Goal: Task Accomplishment & Management: Complete application form

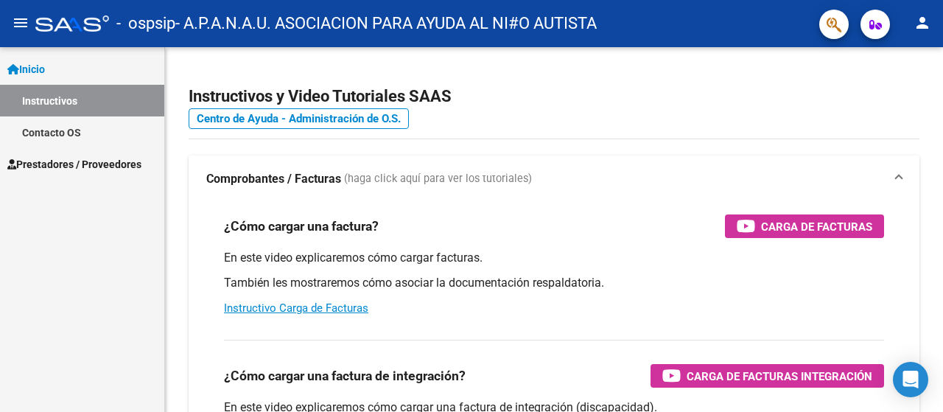
click at [71, 161] on span "Prestadores / Proveedores" at bounding box center [74, 164] width 134 height 16
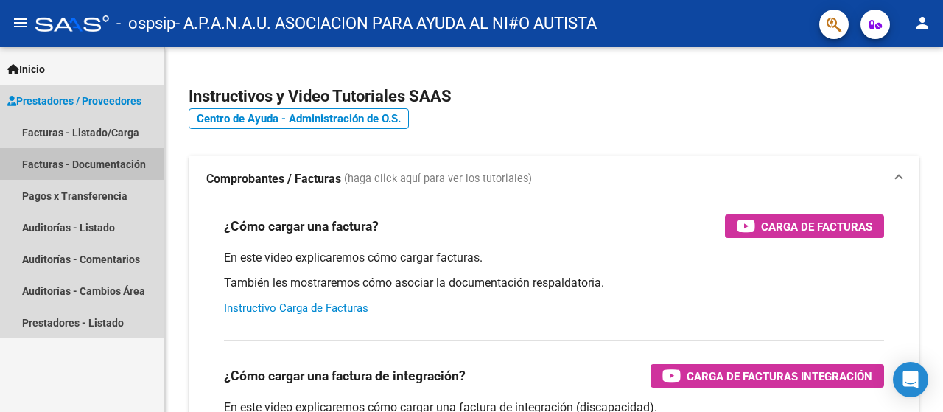
click at [100, 164] on link "Facturas - Documentación" at bounding box center [82, 164] width 164 height 32
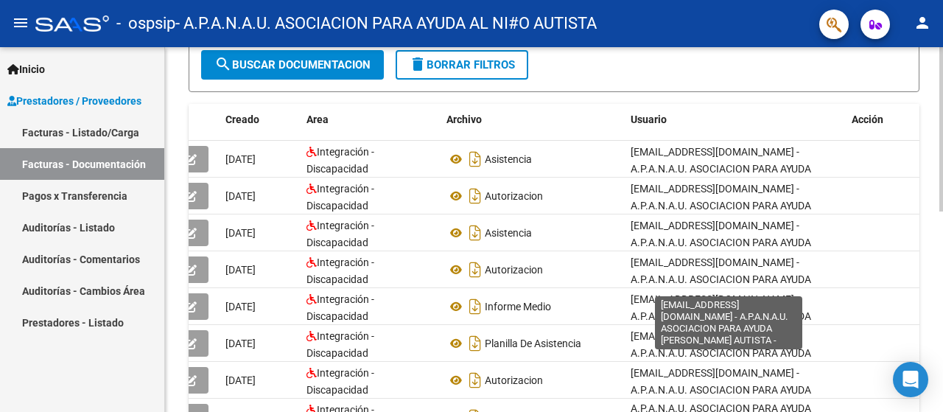
scroll to position [147, 0]
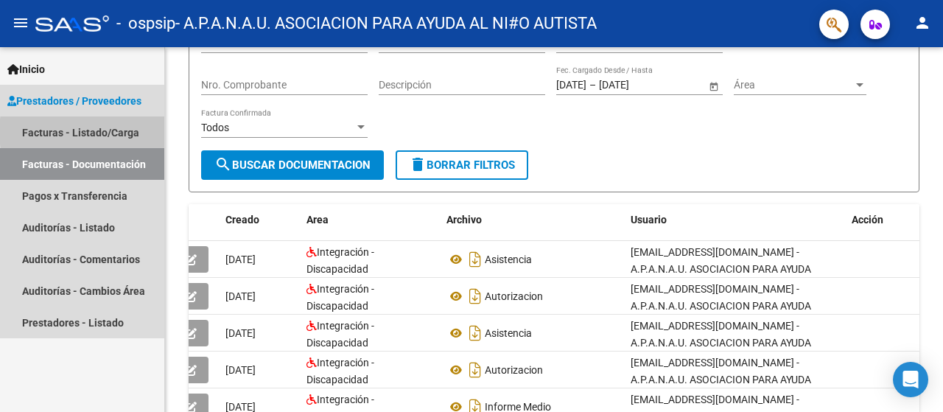
click at [121, 132] on link "Facturas - Listado/Carga" at bounding box center [82, 132] width 164 height 32
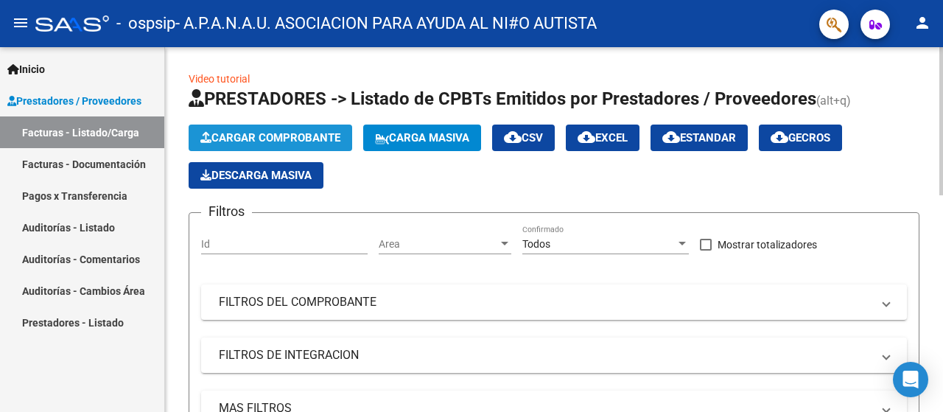
click at [295, 135] on span "Cargar Comprobante" at bounding box center [270, 137] width 140 height 13
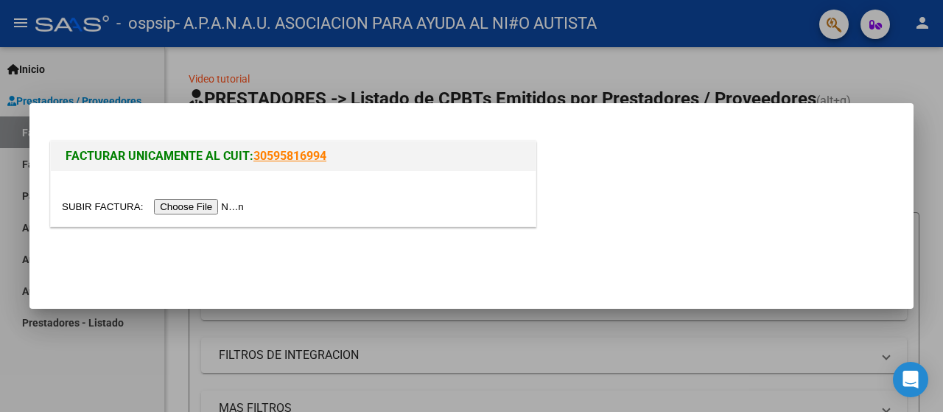
click at [203, 200] on input "file" at bounding box center [155, 206] width 186 height 15
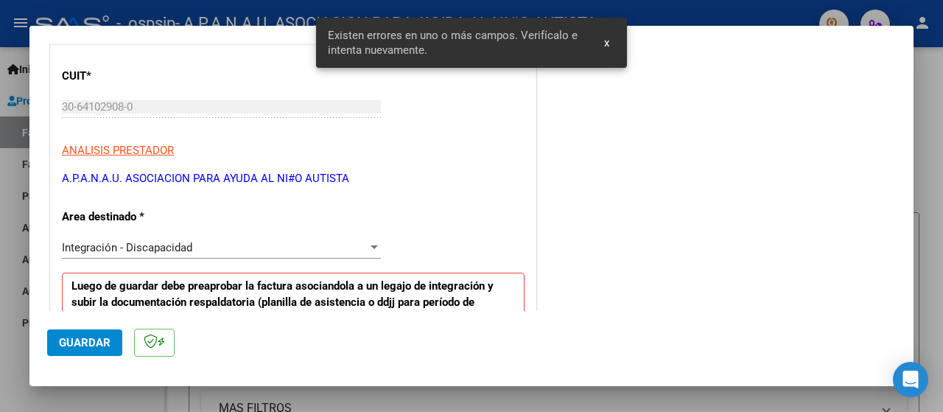
scroll to position [221, 0]
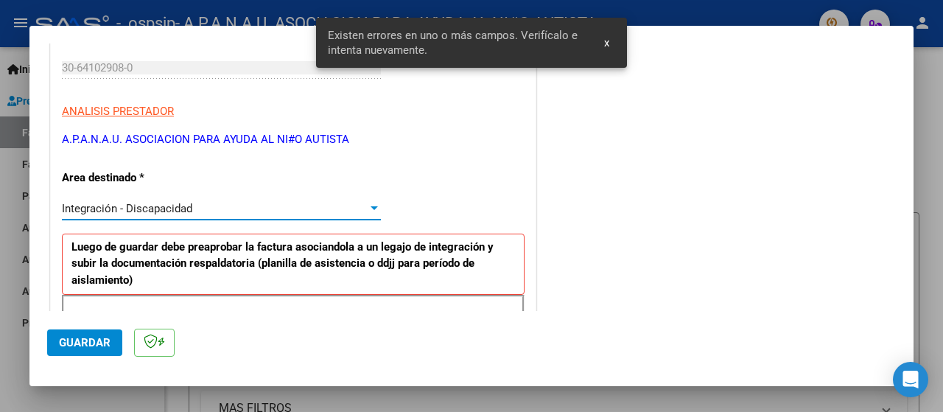
click at [191, 213] on span "Integración - Discapacidad" at bounding box center [127, 208] width 130 height 13
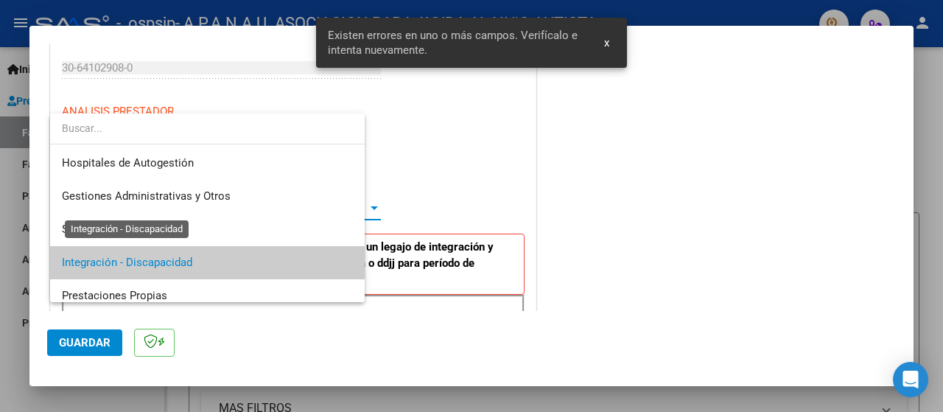
scroll to position [55, 0]
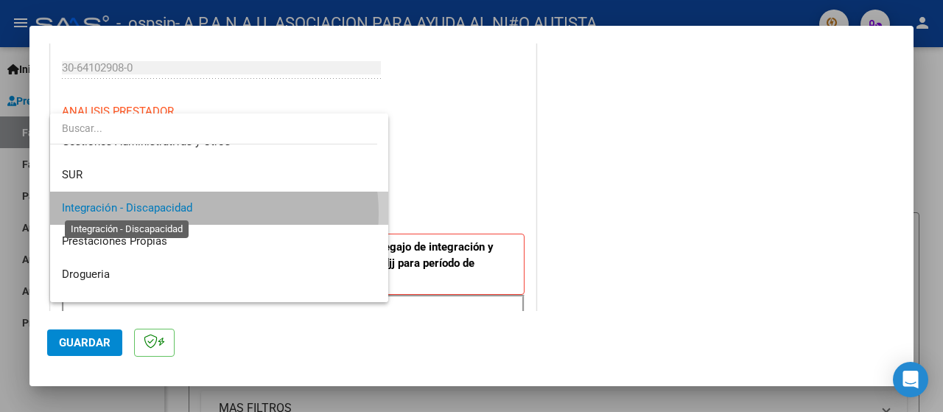
click at [191, 213] on span "Integración - Discapacidad" at bounding box center [127, 207] width 130 height 13
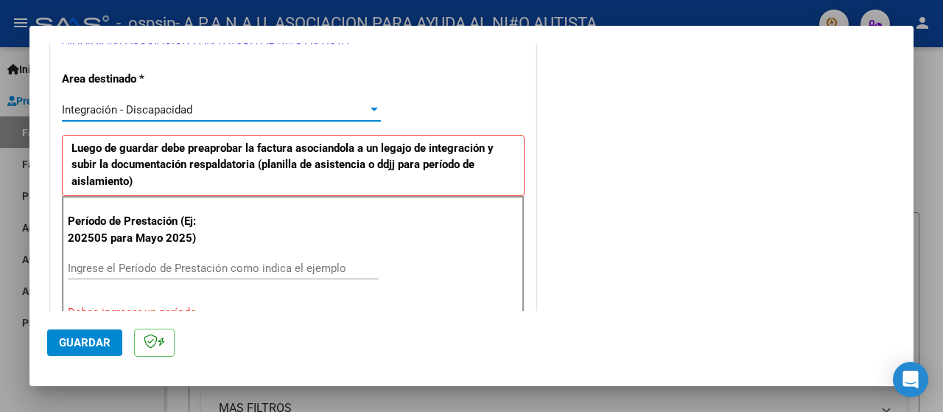
scroll to position [442, 0]
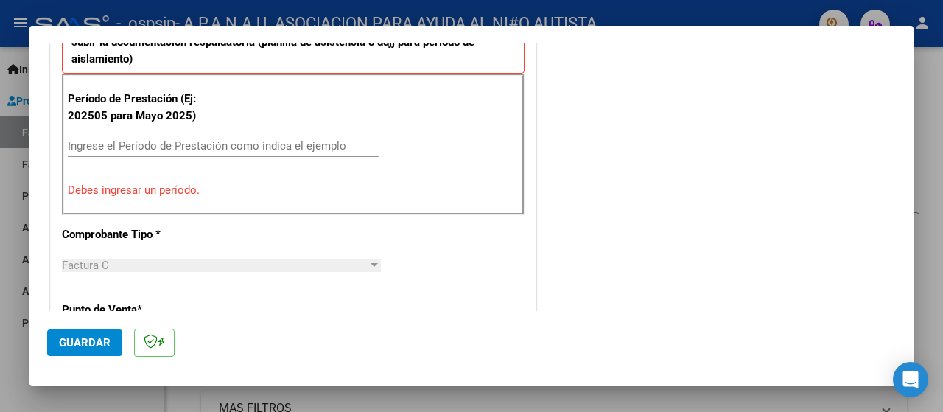
click at [105, 147] on input "Ingrese el Período de Prestación como indica el ejemplo" at bounding box center [223, 145] width 311 height 13
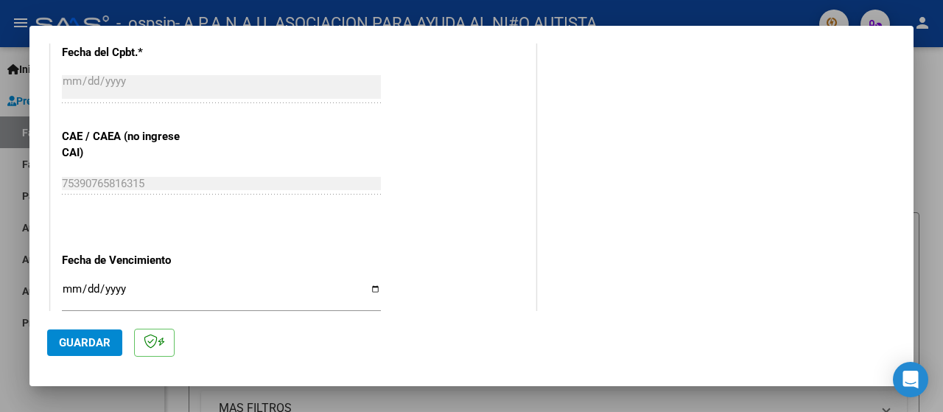
scroll to position [958, 0]
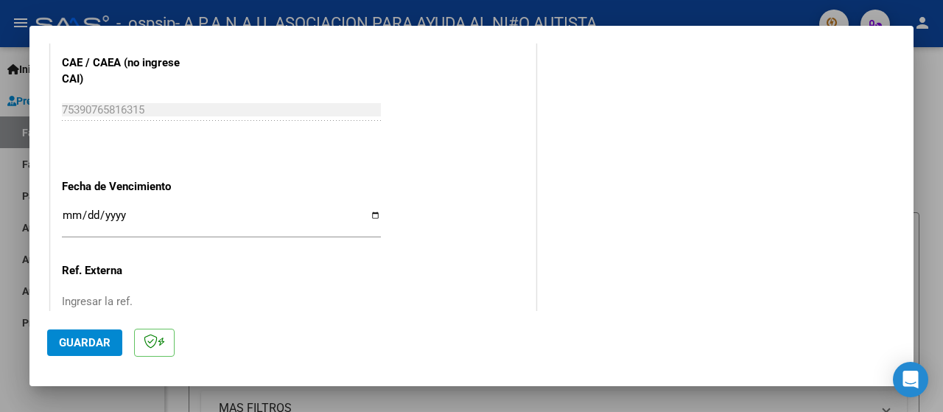
type input "202509"
click at [370, 215] on input "Ingresar la fecha" at bounding box center [221, 221] width 319 height 24
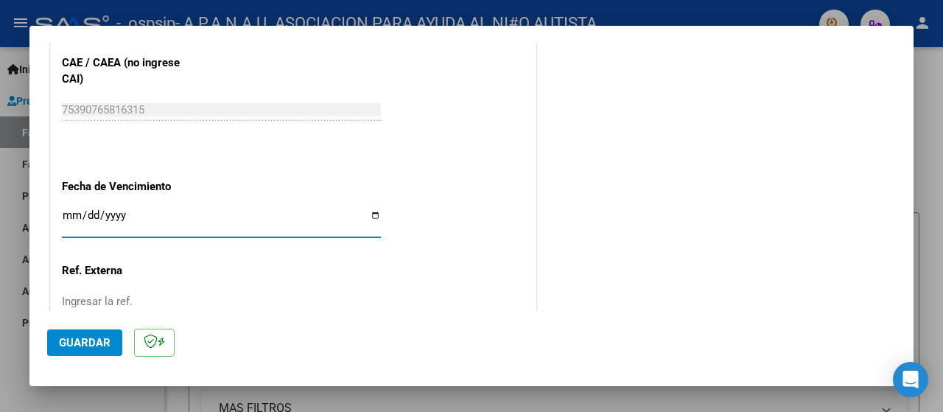
click at [370, 214] on input "Ingresar la fecha" at bounding box center [221, 221] width 319 height 24
type input "[DATE]"
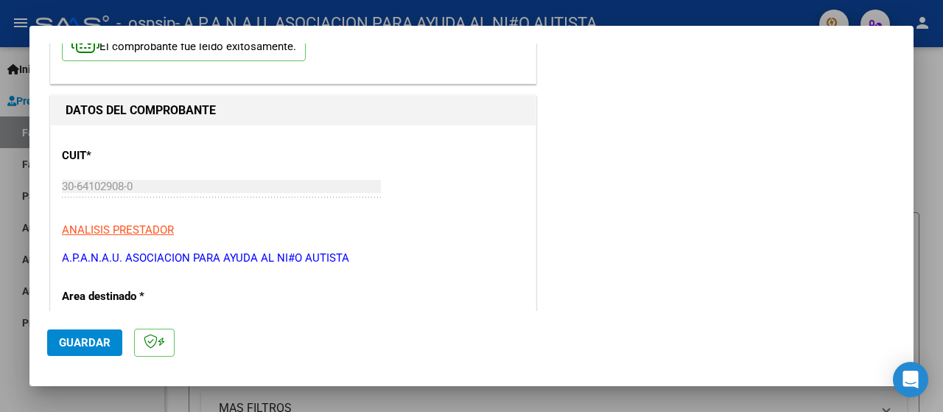
scroll to position [0, 0]
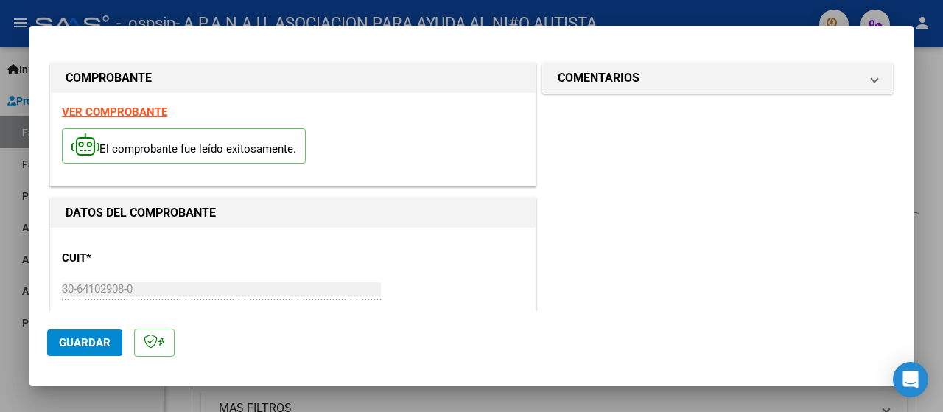
click at [88, 346] on span "Guardar" at bounding box center [85, 342] width 52 height 13
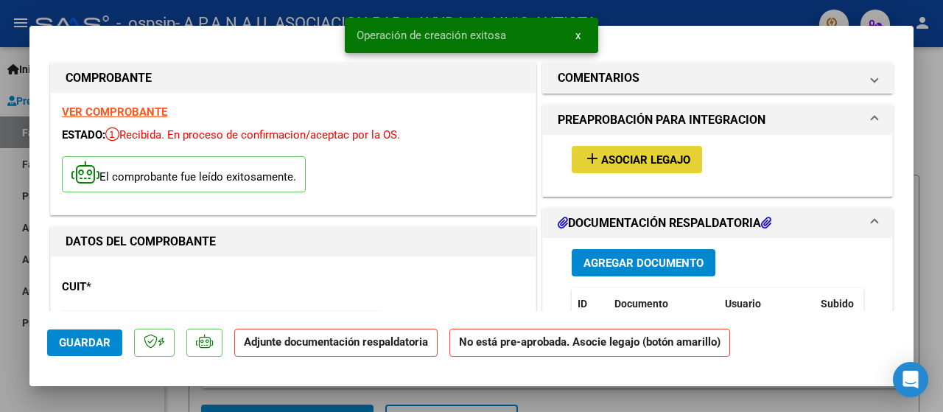
click at [587, 155] on mat-icon "add" at bounding box center [592, 159] width 18 height 18
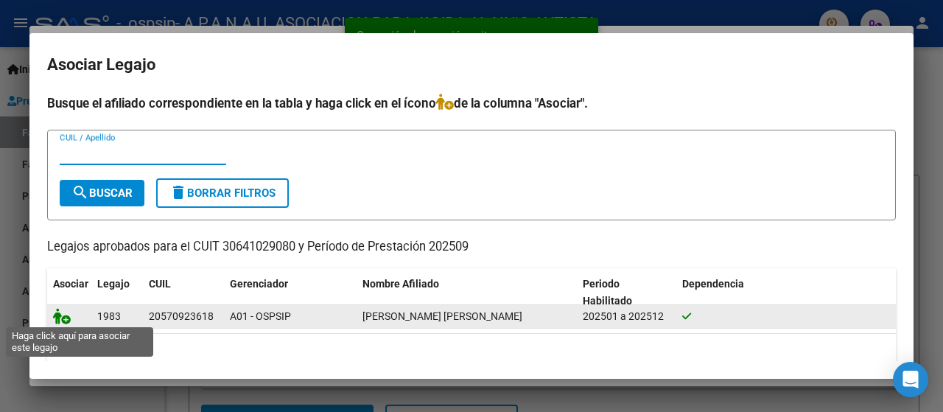
click at [69, 317] on icon at bounding box center [62, 316] width 18 height 16
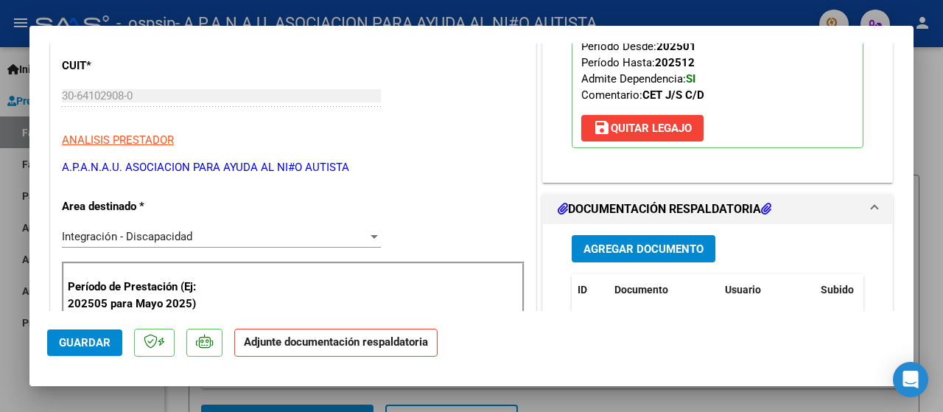
scroll to position [295, 0]
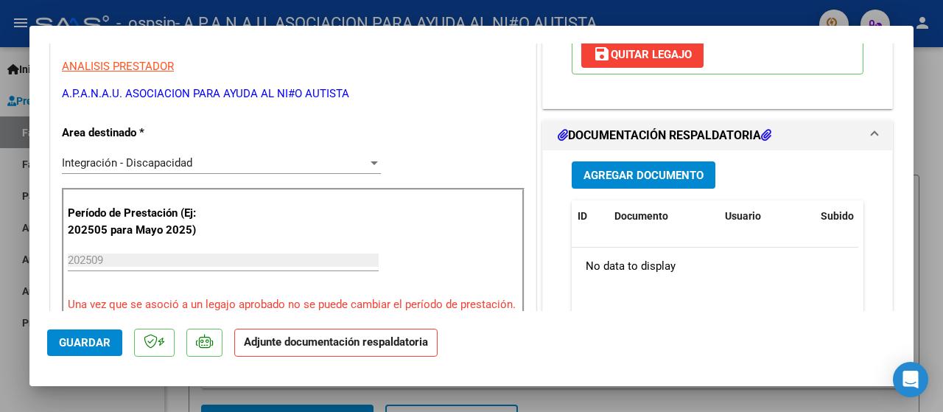
click at [608, 176] on span "Agregar Documento" at bounding box center [643, 175] width 120 height 13
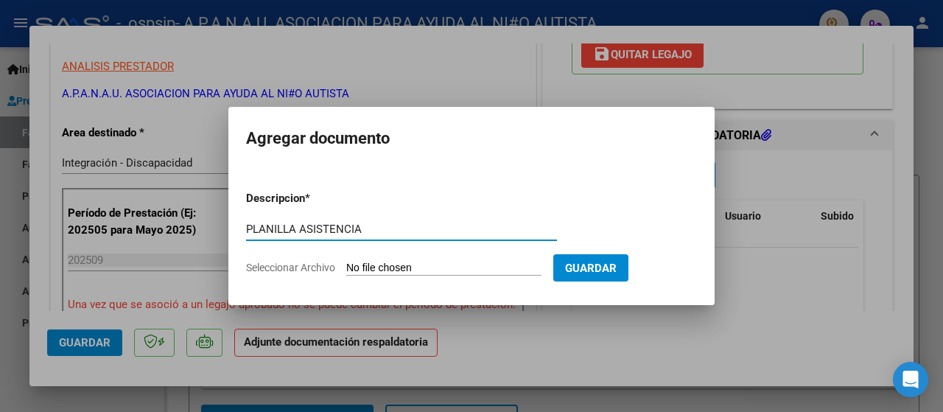
type input "PLANILLA ASISTENCIA"
click at [312, 271] on span "Seleccionar Archivo" at bounding box center [290, 267] width 89 height 12
click at [346, 271] on input "Seleccionar Archivo" at bounding box center [443, 268] width 195 height 14
type input "C:\fakepath\GIACOMELLI BENICIO SEPT.pdf"
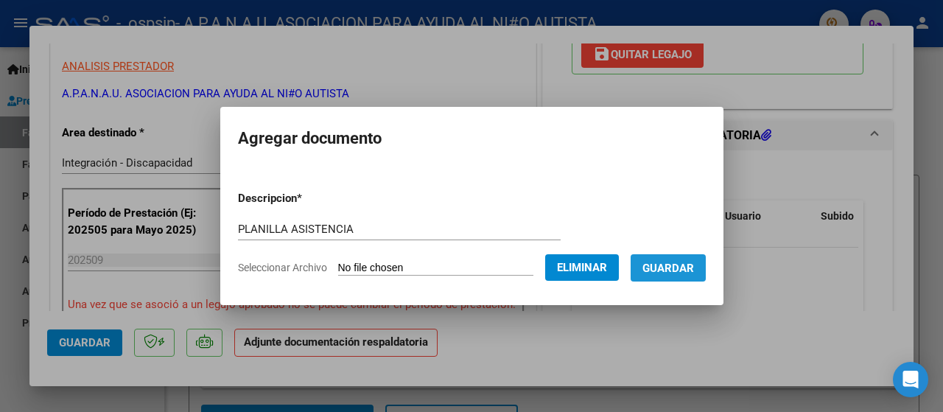
drag, startPoint x: 667, startPoint y: 275, endPoint x: 660, endPoint y: 219, distance: 57.2
click at [667, 273] on button "Guardar" at bounding box center [668, 267] width 75 height 27
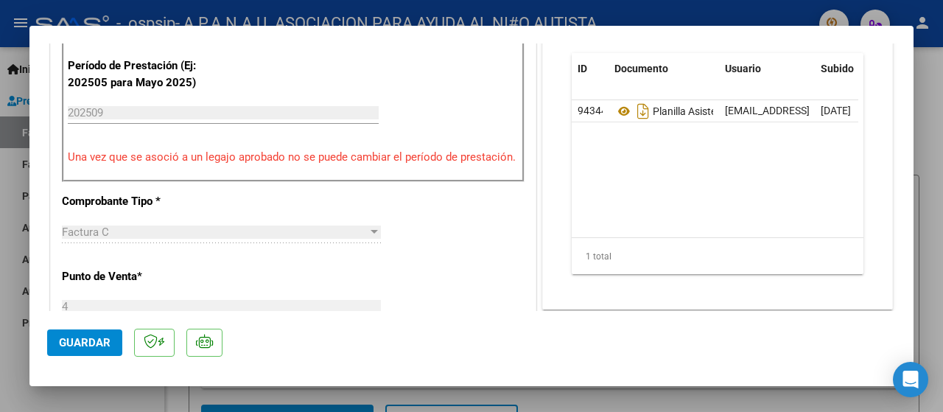
scroll to position [663, 0]
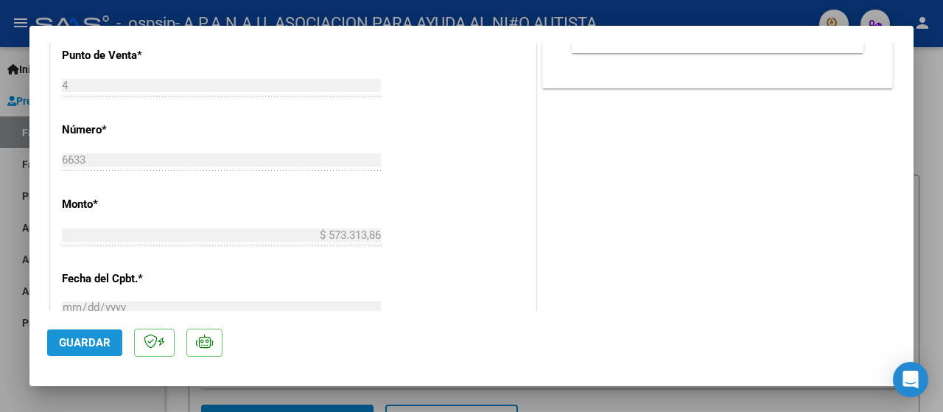
click at [70, 341] on span "Guardar" at bounding box center [85, 342] width 52 height 13
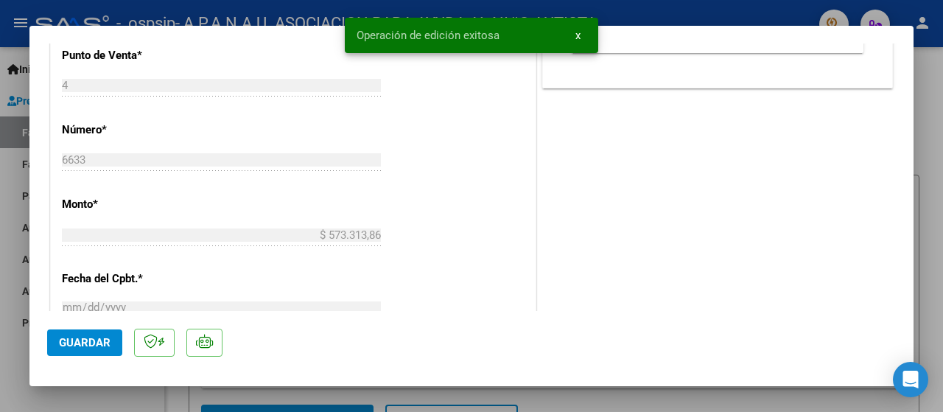
click at [577, 38] on span "x" at bounding box center [577, 35] width 5 height 13
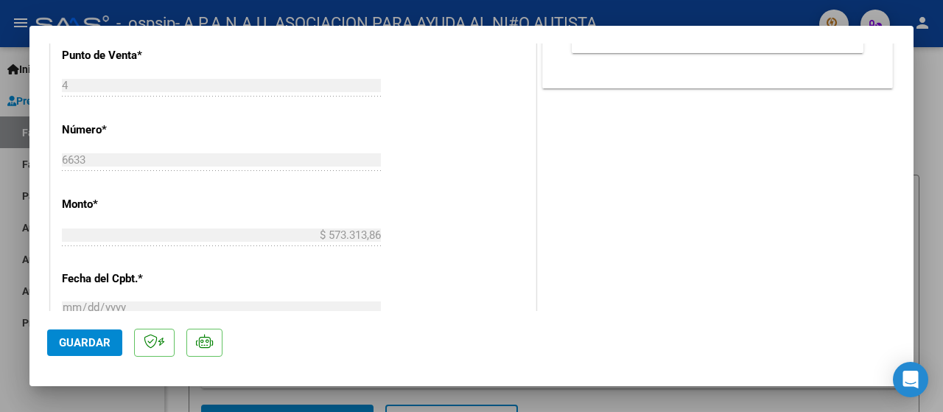
click at [461, 13] on div at bounding box center [471, 206] width 943 height 412
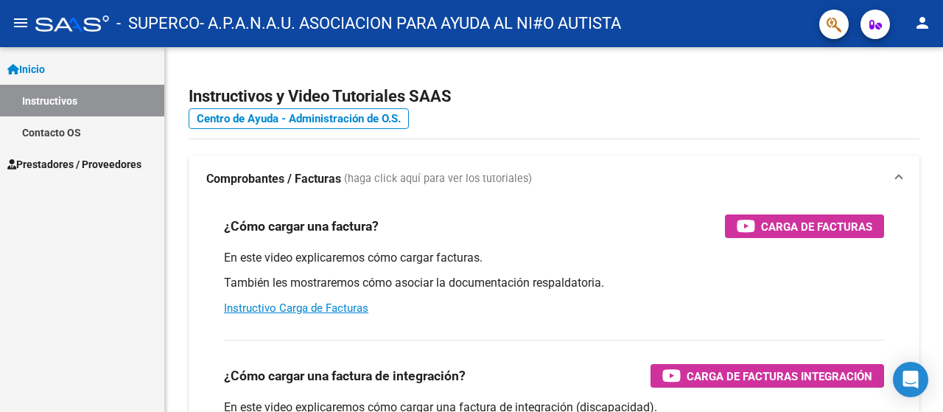
click at [63, 158] on span "Prestadores / Proveedores" at bounding box center [74, 164] width 134 height 16
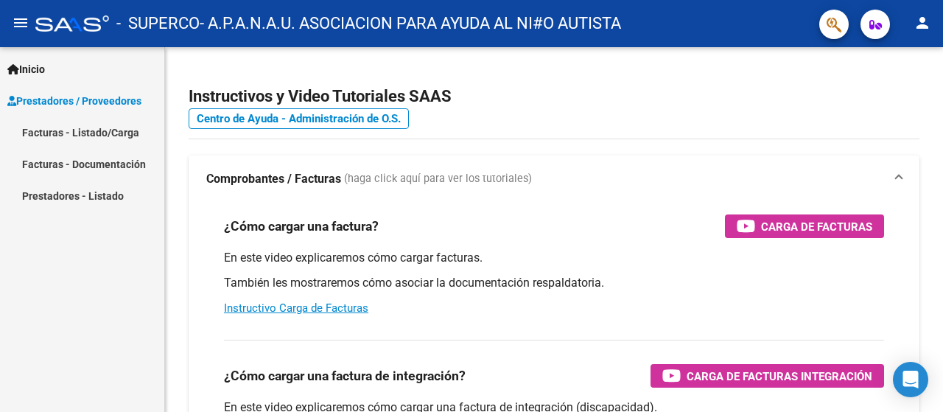
click at [118, 129] on link "Facturas - Listado/Carga" at bounding box center [82, 132] width 164 height 32
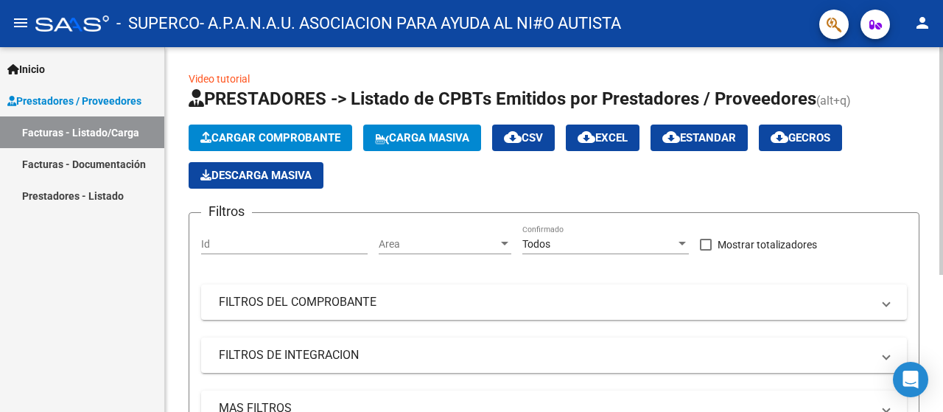
click at [315, 134] on span "Cargar Comprobante" at bounding box center [270, 137] width 140 height 13
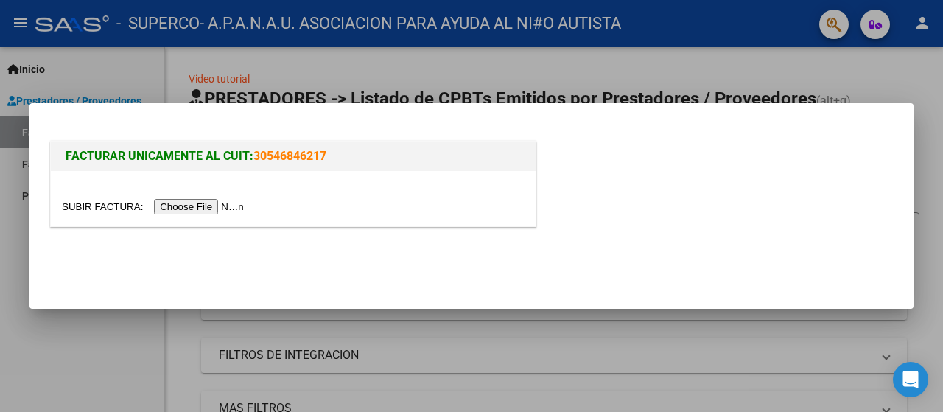
click at [192, 202] on input "file" at bounding box center [155, 206] width 186 height 15
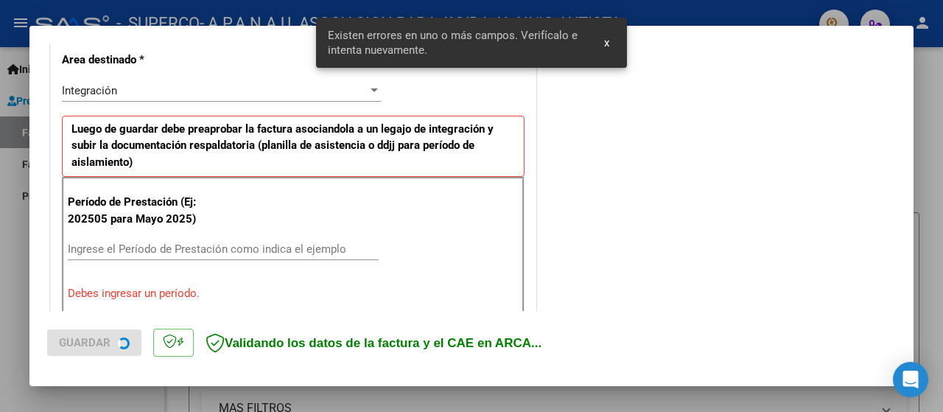
scroll to position [367, 0]
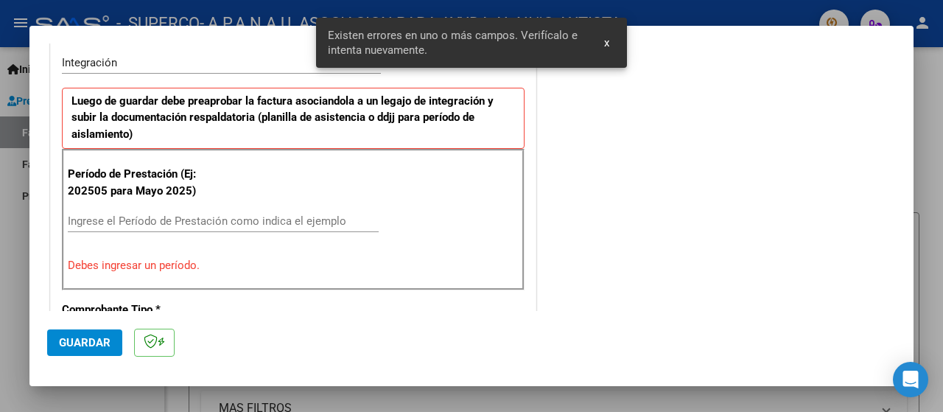
click at [140, 219] on input "Ingrese el Período de Prestación como indica el ejemplo" at bounding box center [223, 220] width 311 height 13
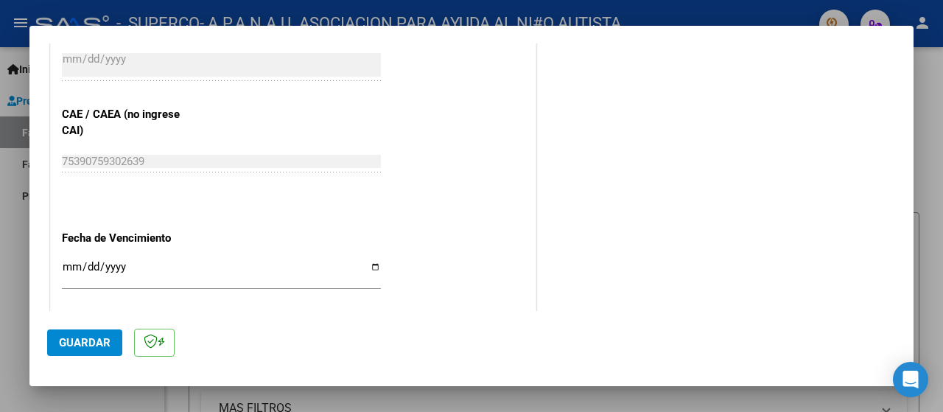
scroll to position [956, 0]
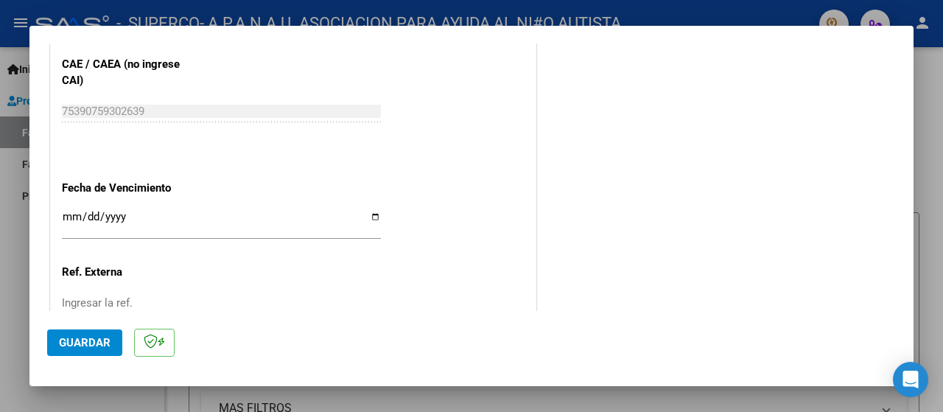
type input "202509"
click at [365, 216] on input "Ingresar la fecha" at bounding box center [221, 223] width 319 height 24
click at [371, 214] on input "Ingresar la fecha" at bounding box center [221, 223] width 319 height 24
type input "[DATE]"
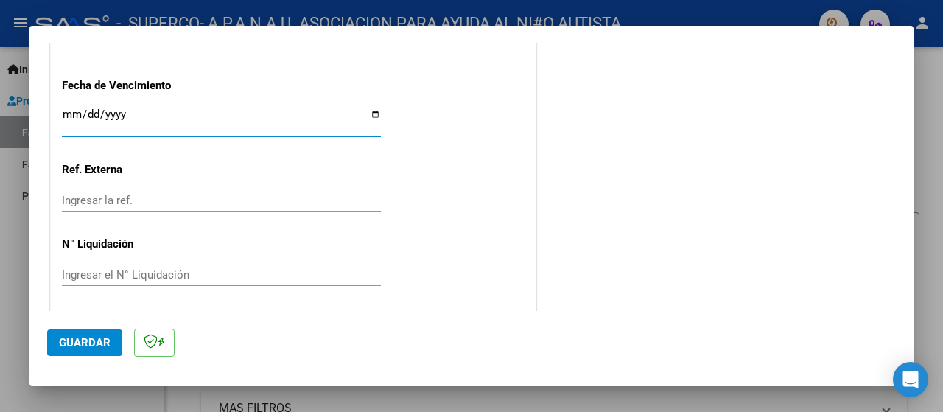
scroll to position [1060, 0]
click at [80, 343] on span "Guardar" at bounding box center [85, 342] width 52 height 13
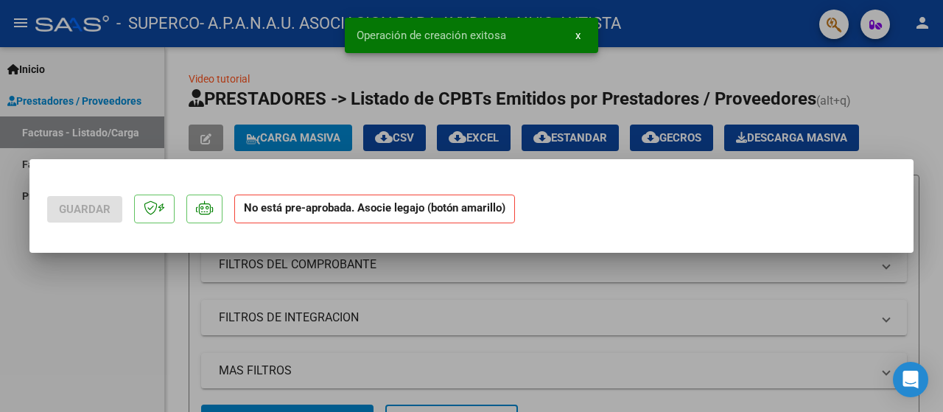
scroll to position [0, 0]
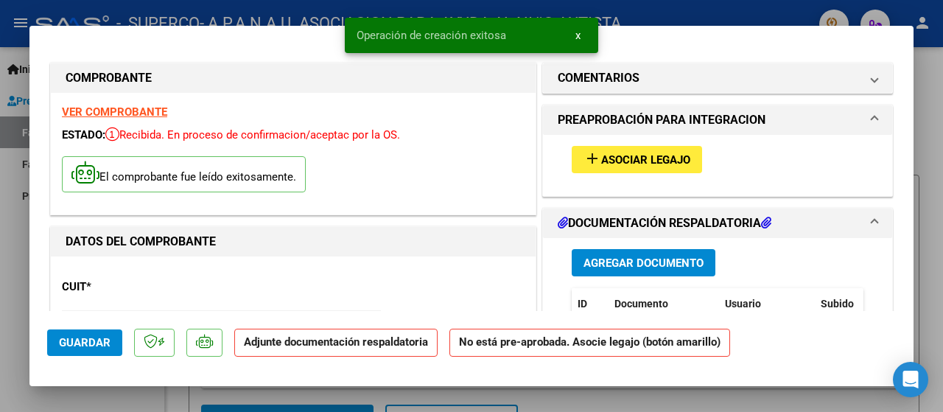
click at [620, 158] on span "Asociar Legajo" at bounding box center [645, 159] width 89 height 13
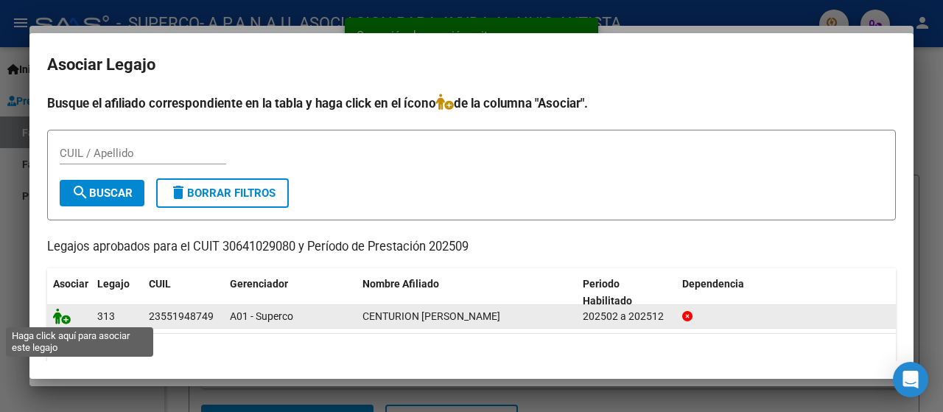
click at [59, 322] on icon at bounding box center [62, 316] width 18 height 16
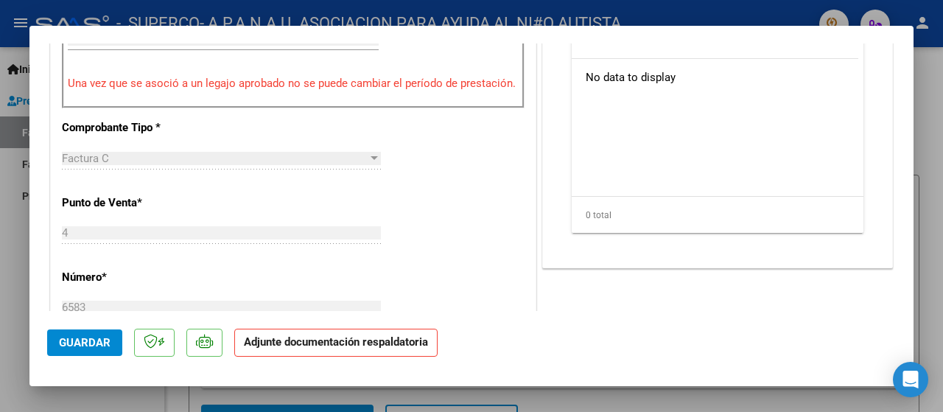
scroll to position [295, 0]
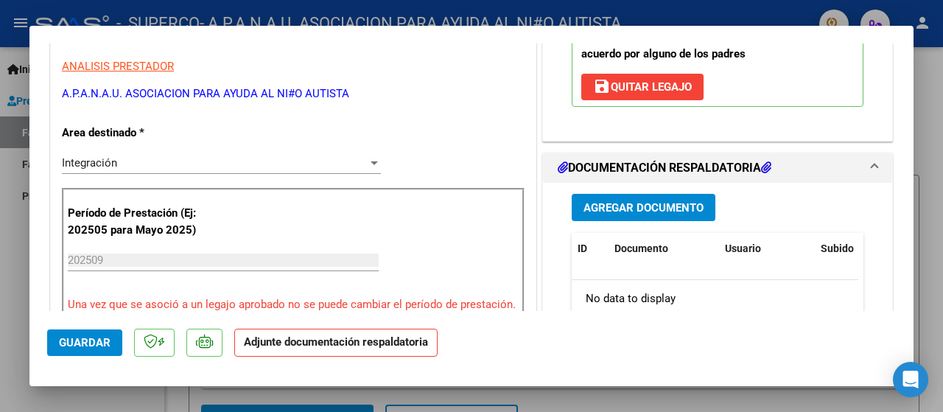
click at [634, 207] on span "Agregar Documento" at bounding box center [643, 207] width 120 height 13
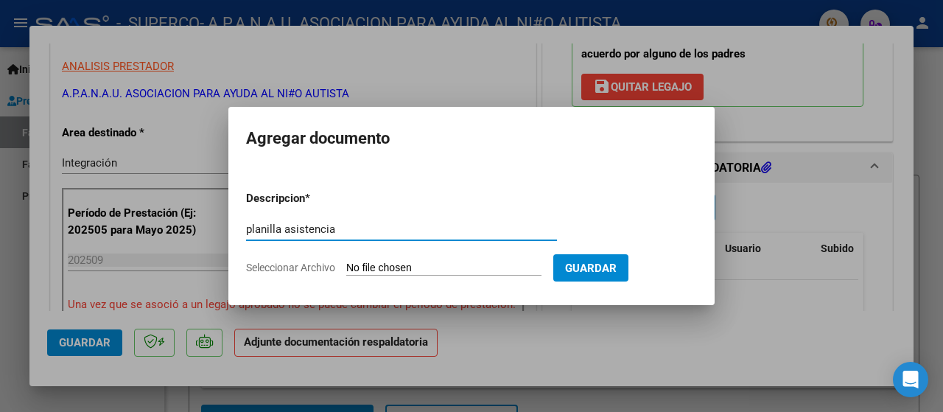
type input "planilla asistencia"
click at [312, 276] on form "Descripcion * planilla asistencia Escriba aquí una descripcion Seleccionar Arch…" at bounding box center [471, 233] width 451 height 108
click at [313, 263] on span "Seleccionar Archivo" at bounding box center [290, 267] width 89 height 12
click at [346, 263] on input "Seleccionar Archivo" at bounding box center [443, 268] width 195 height 14
type input "C:\fakepath\Centurion Septiembre.pdf"
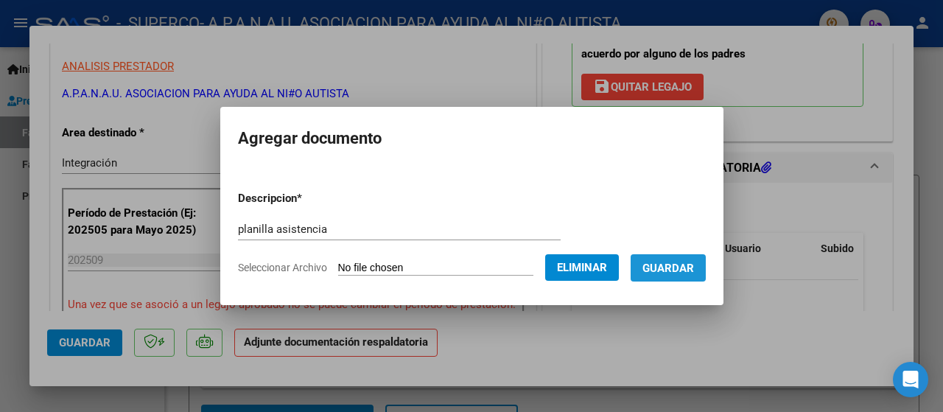
click at [690, 267] on span "Guardar" at bounding box center [668, 267] width 52 height 13
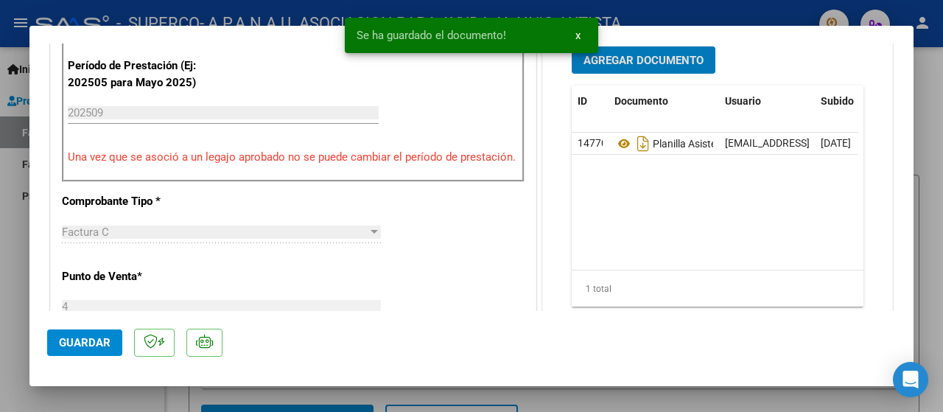
scroll to position [663, 0]
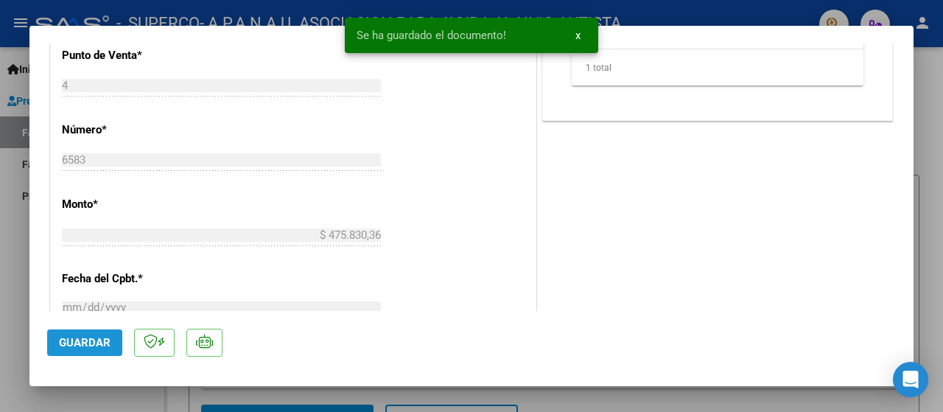
click at [86, 346] on span "Guardar" at bounding box center [85, 342] width 52 height 13
click at [577, 33] on span "x" at bounding box center [577, 35] width 5 height 13
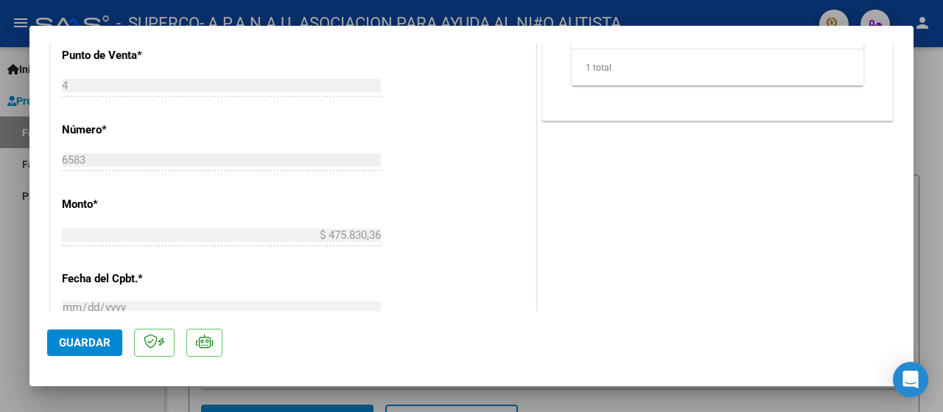
click at [566, 11] on div at bounding box center [471, 206] width 943 height 412
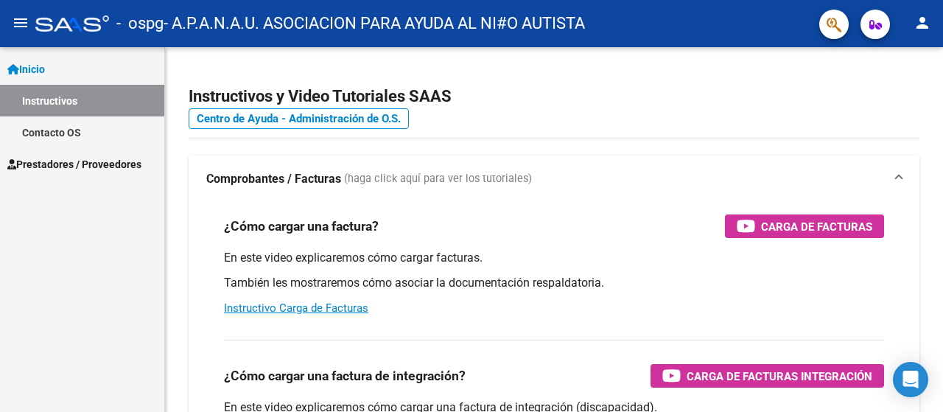
click at [94, 155] on link "Prestadores / Proveedores" at bounding box center [82, 164] width 164 height 32
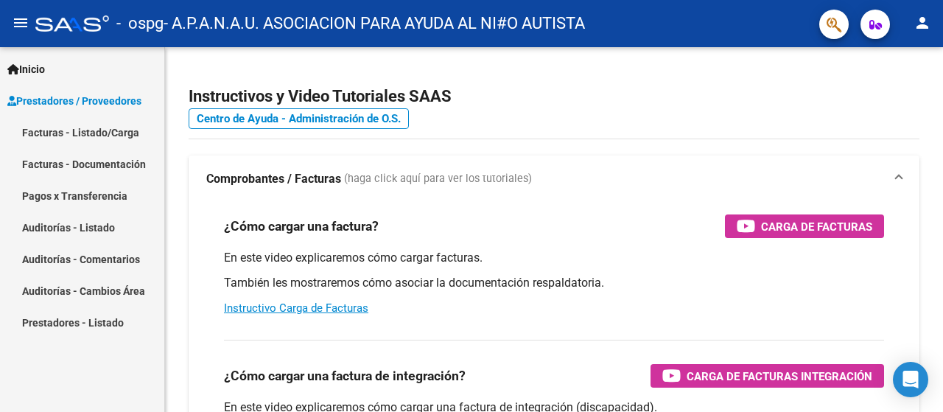
click at [133, 138] on link "Facturas - Listado/Carga" at bounding box center [82, 132] width 164 height 32
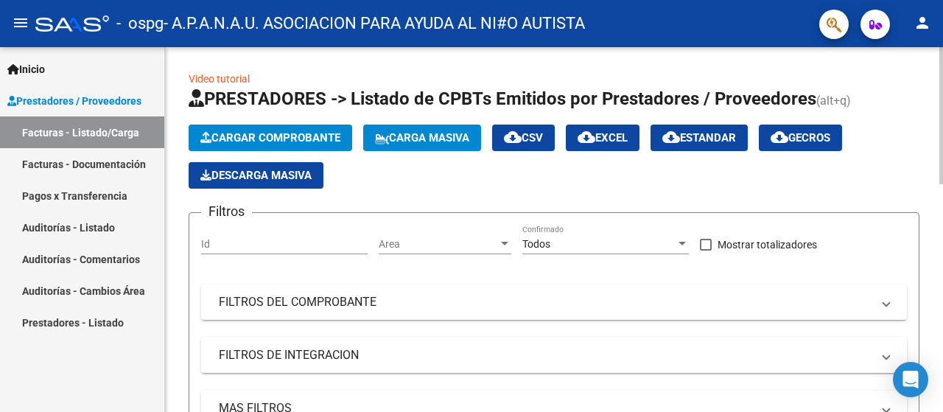
click at [317, 135] on span "Cargar Comprobante" at bounding box center [270, 137] width 140 height 13
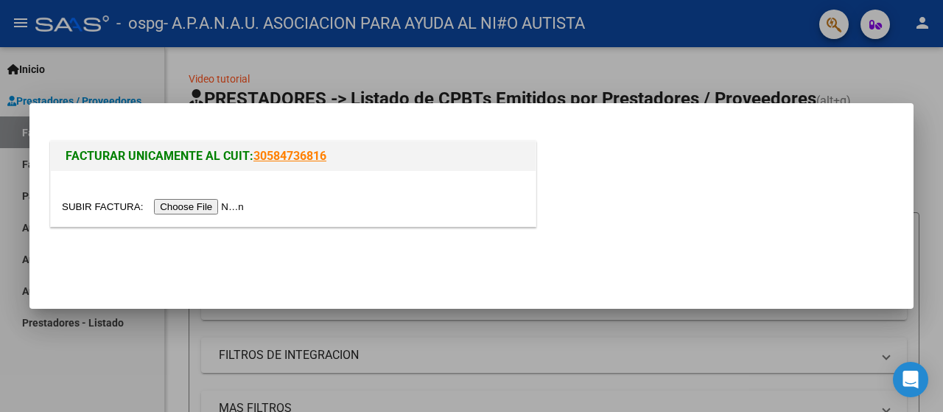
click at [181, 207] on input "file" at bounding box center [155, 206] width 186 height 15
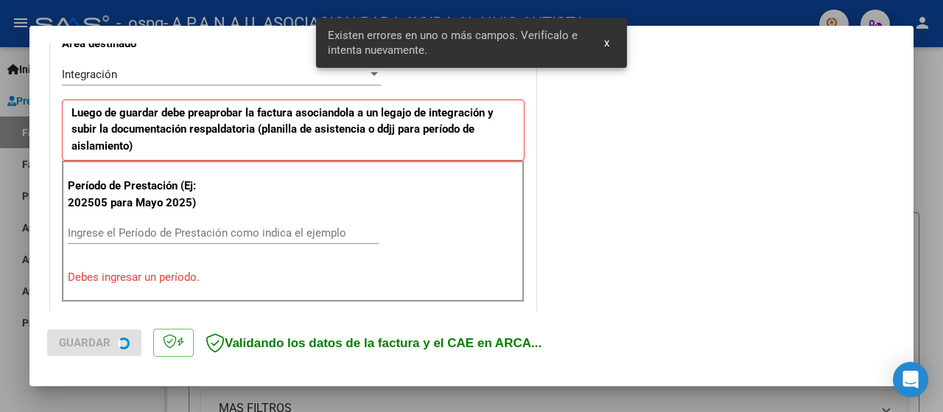
scroll to position [367, 0]
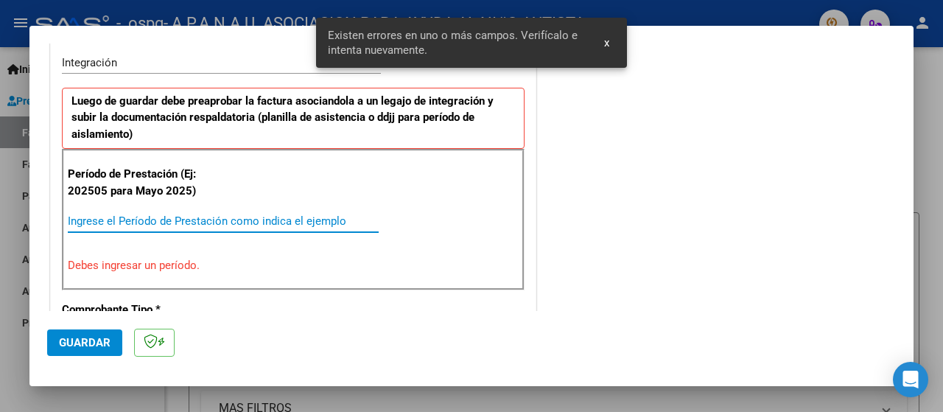
click at [147, 217] on input "Ingrese el Período de Prestación como indica el ejemplo" at bounding box center [223, 220] width 311 height 13
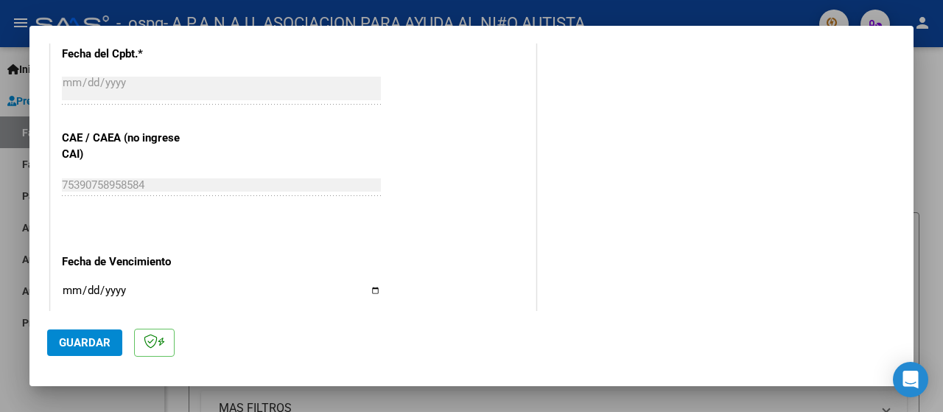
scroll to position [956, 0]
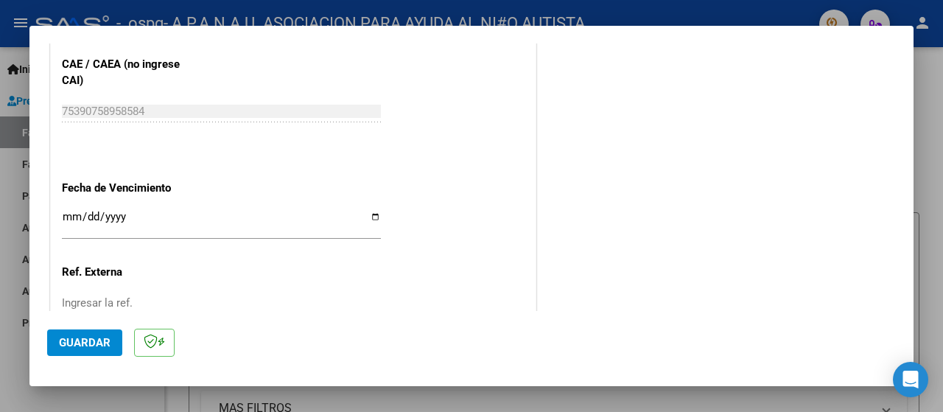
type input "202509"
click at [369, 214] on input "Ingresar la fecha" at bounding box center [221, 223] width 319 height 24
type input "[DATE]"
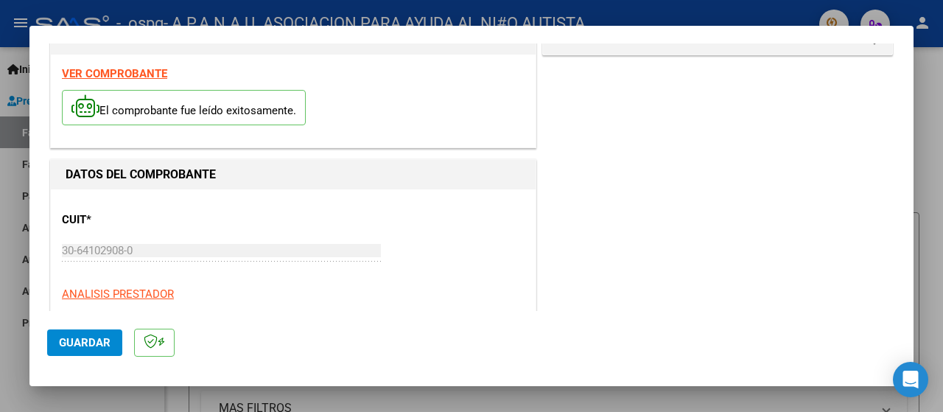
scroll to position [0, 0]
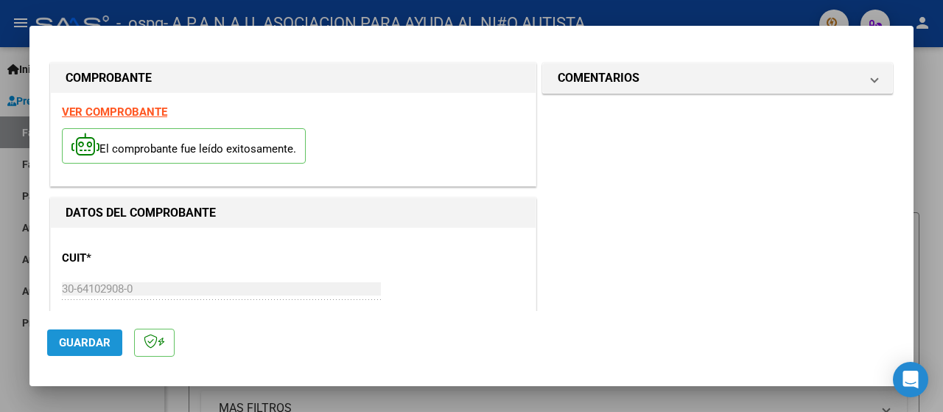
click at [96, 334] on button "Guardar" at bounding box center [84, 342] width 75 height 27
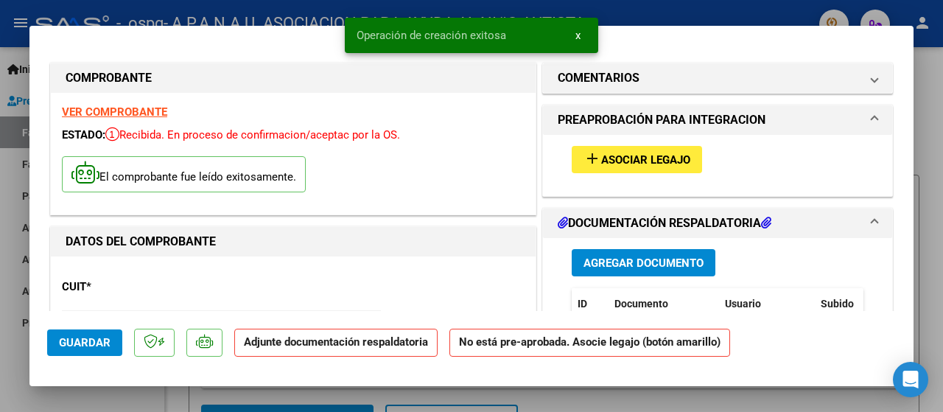
click at [614, 160] on span "Asociar Legajo" at bounding box center [645, 159] width 89 height 13
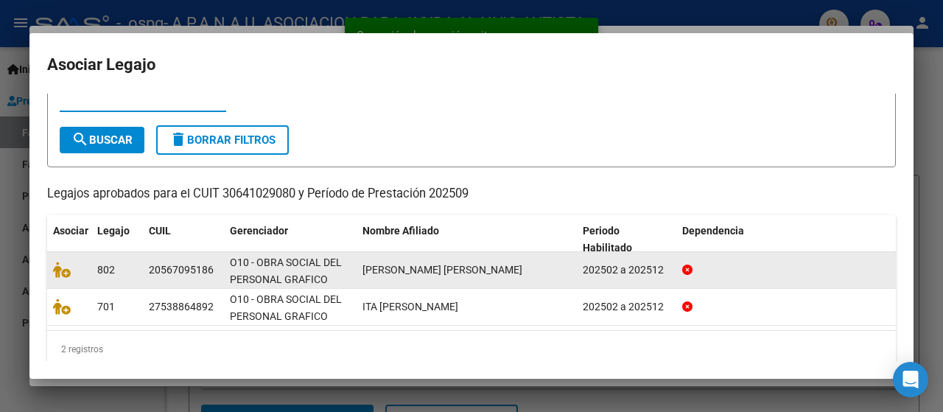
scroll to position [70, 0]
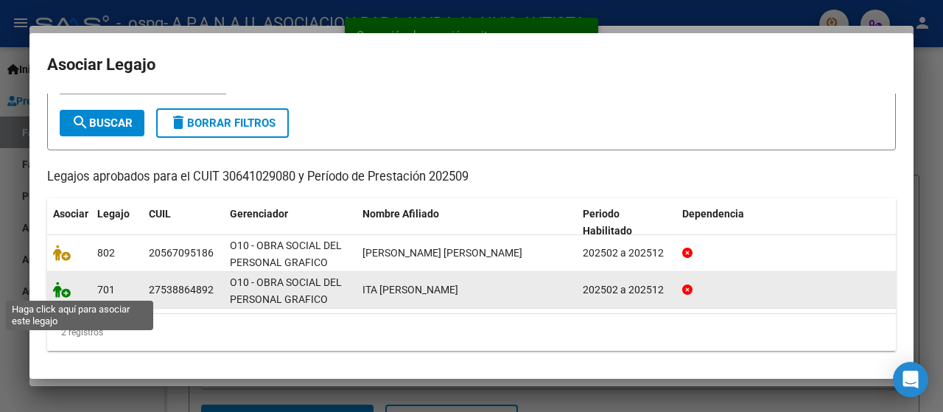
click at [55, 289] on icon at bounding box center [62, 289] width 18 height 16
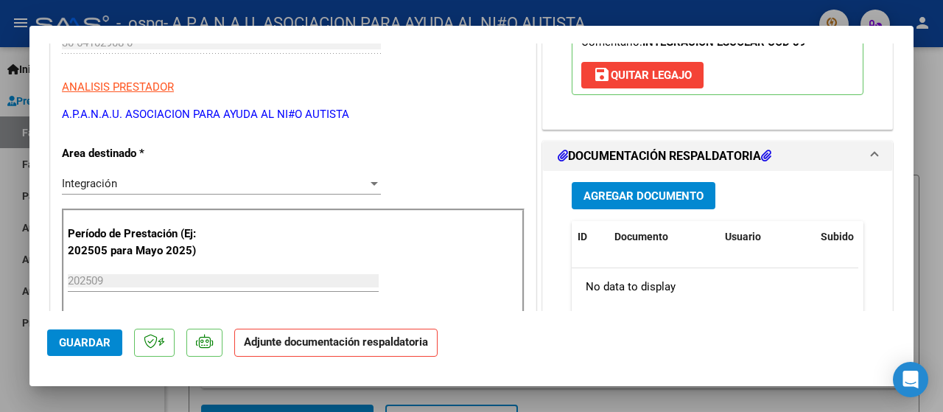
scroll to position [295, 0]
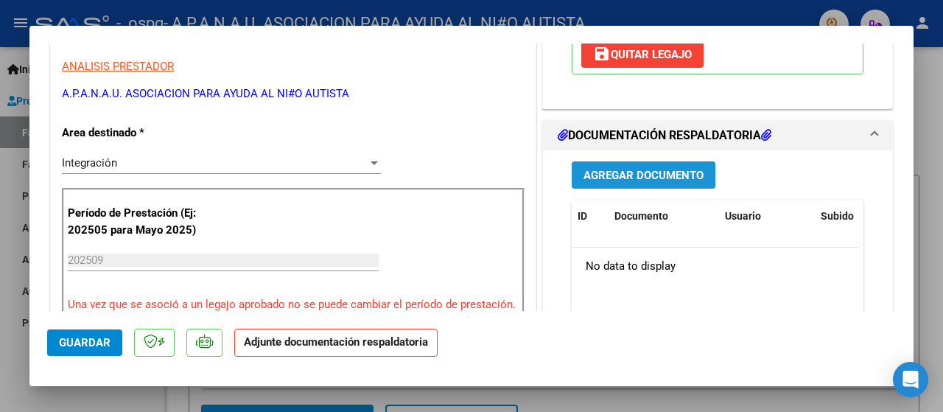
click at [645, 177] on span "Agregar Documento" at bounding box center [643, 175] width 120 height 13
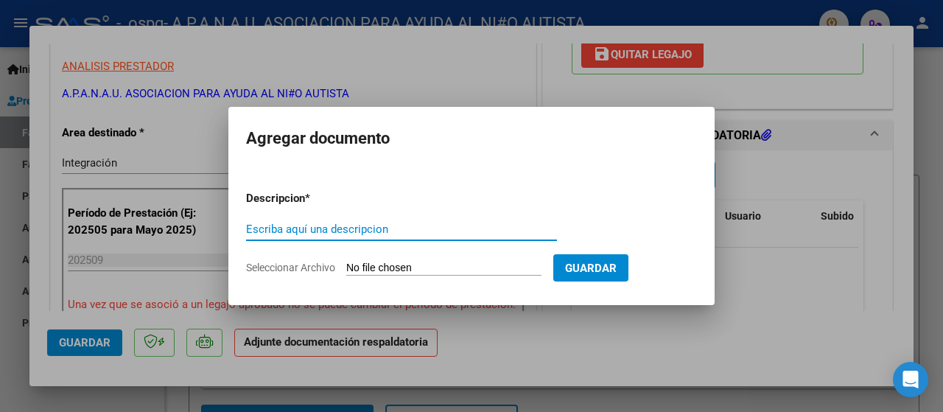
click at [292, 223] on input "Escriba aquí una descripcion" at bounding box center [401, 228] width 311 height 13
type input "PLANILLA ASISTENCIA"
click at [287, 264] on span "Seleccionar Archivo" at bounding box center [290, 267] width 89 height 12
click at [346, 264] on input "Seleccionar Archivo" at bounding box center [443, 268] width 195 height 14
type input "C:\fakepath\ITA MARTINA.pdf"
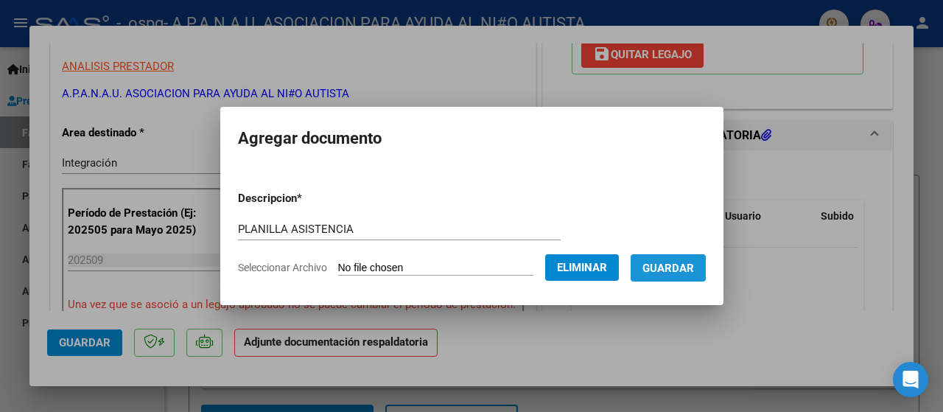
click at [689, 267] on span "Guardar" at bounding box center [668, 267] width 52 height 13
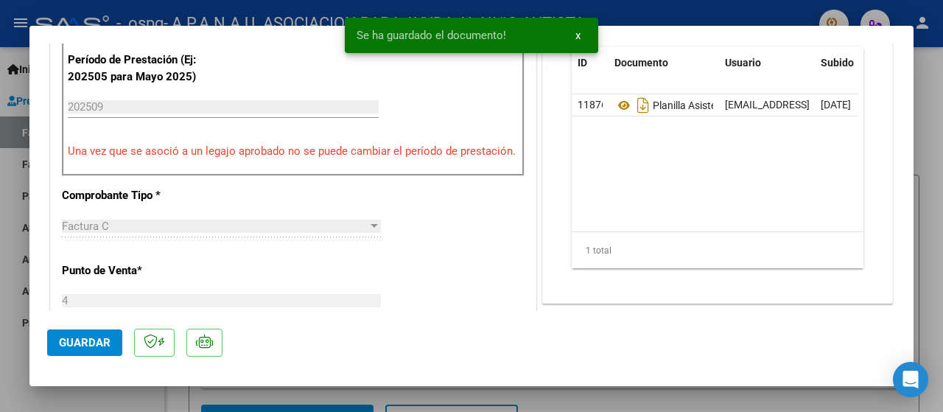
scroll to position [516, 0]
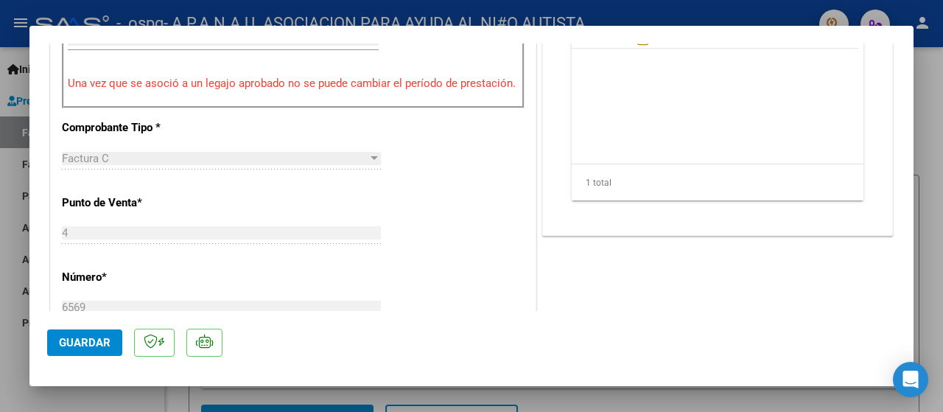
click at [80, 344] on span "Guardar" at bounding box center [85, 342] width 52 height 13
